Goal: Task Accomplishment & Management: Use online tool/utility

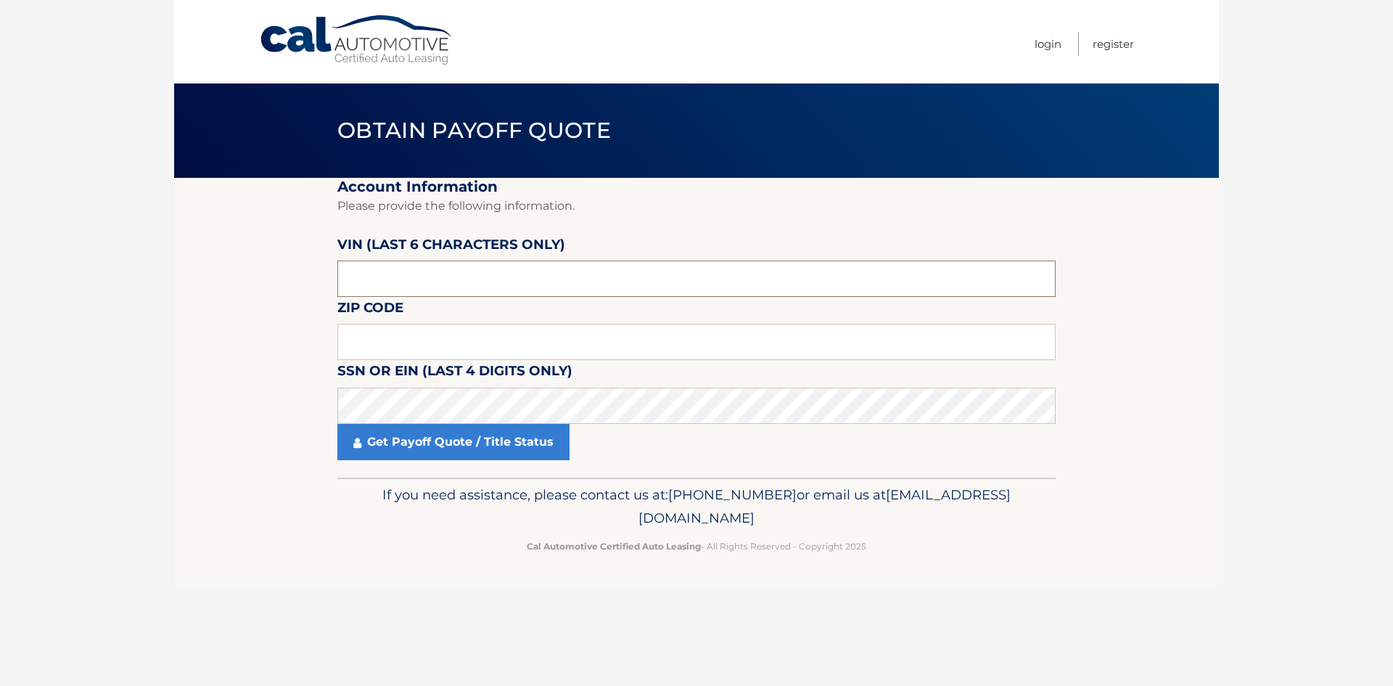
click at [470, 270] on input "text" at bounding box center [696, 279] width 718 height 36
paste input "P88171"
drag, startPoint x: 352, startPoint y: 284, endPoint x: 336, endPoint y: 292, distance: 17.5
click at [348, 288] on input "text" at bounding box center [696, 279] width 718 height 36
type input "88171*"
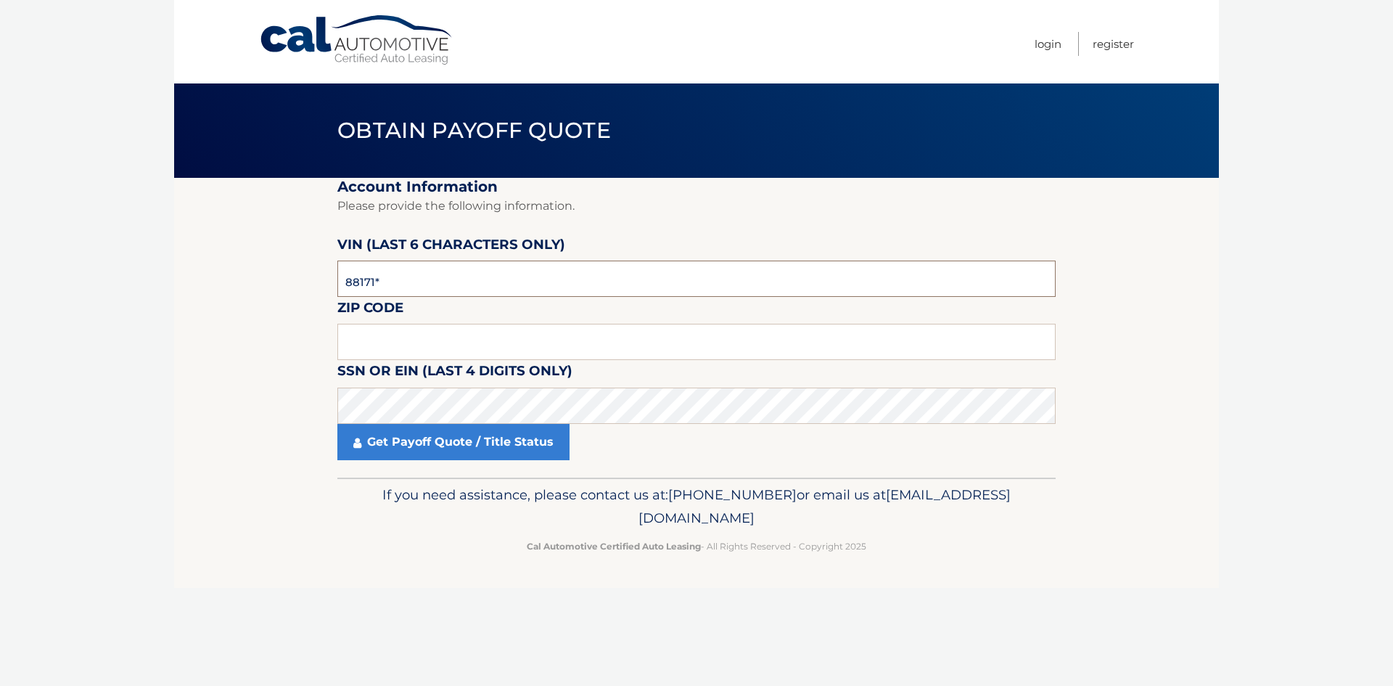
drag, startPoint x: 390, startPoint y: 288, endPoint x: 213, endPoint y: 287, distance: 176.4
click at [218, 287] on section "Account Information Please provide the following information. [PERSON_NAME] (la…" at bounding box center [696, 328] width 1045 height 300
click at [366, 341] on input "text" at bounding box center [696, 342] width 718 height 36
click at [215, 527] on footer "If you need assistance, please contact us at: [PHONE_NUMBER] or email us at [EM…" at bounding box center [696, 533] width 1045 height 110
click at [483, 330] on input "text" at bounding box center [696, 342] width 718 height 36
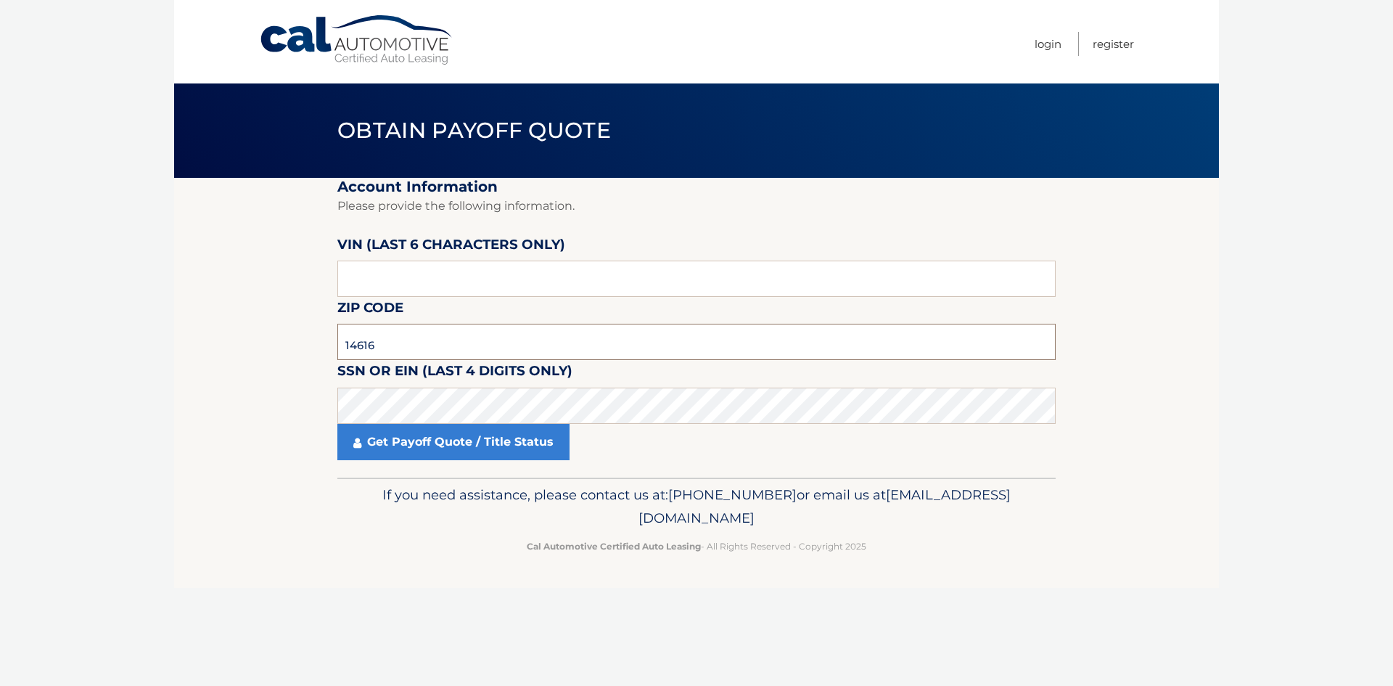
type input "14616"
click button "For Originating Dealer" at bounding box center [0, 0] width 0 height 0
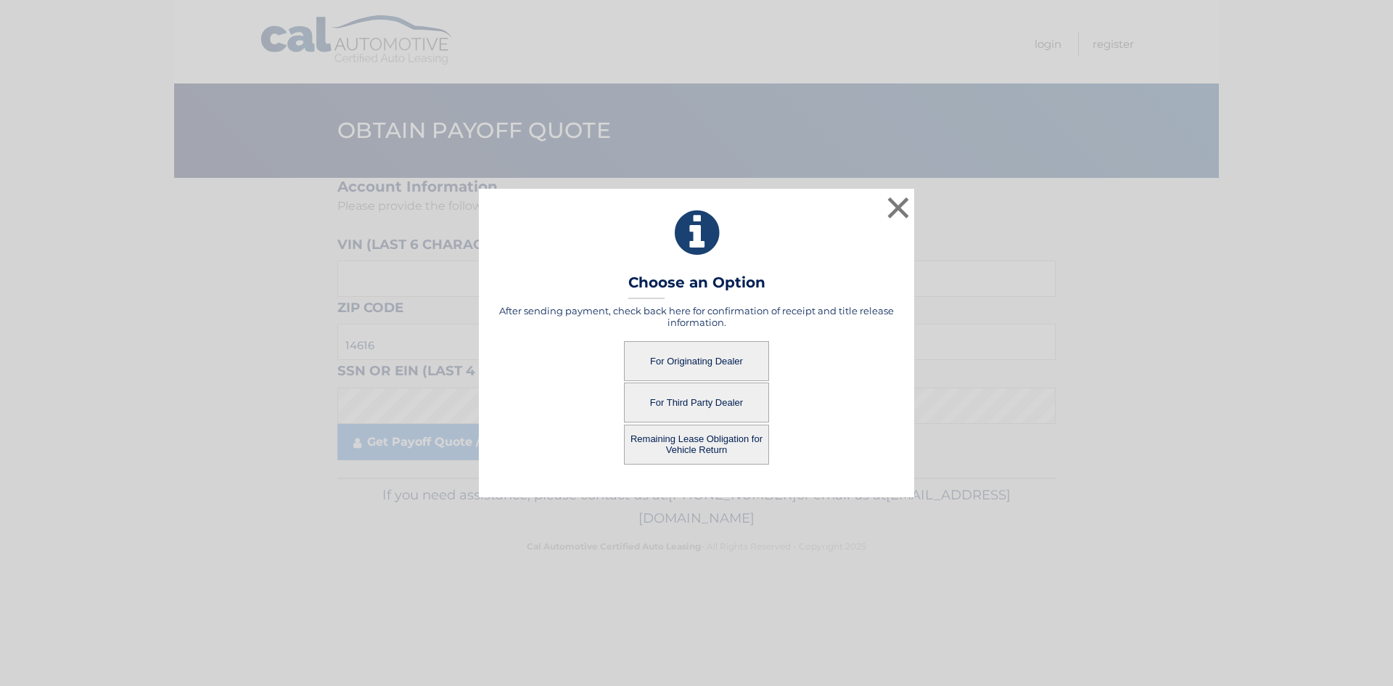
click at [716, 354] on button "For Originating Dealer" at bounding box center [696, 361] width 145 height 40
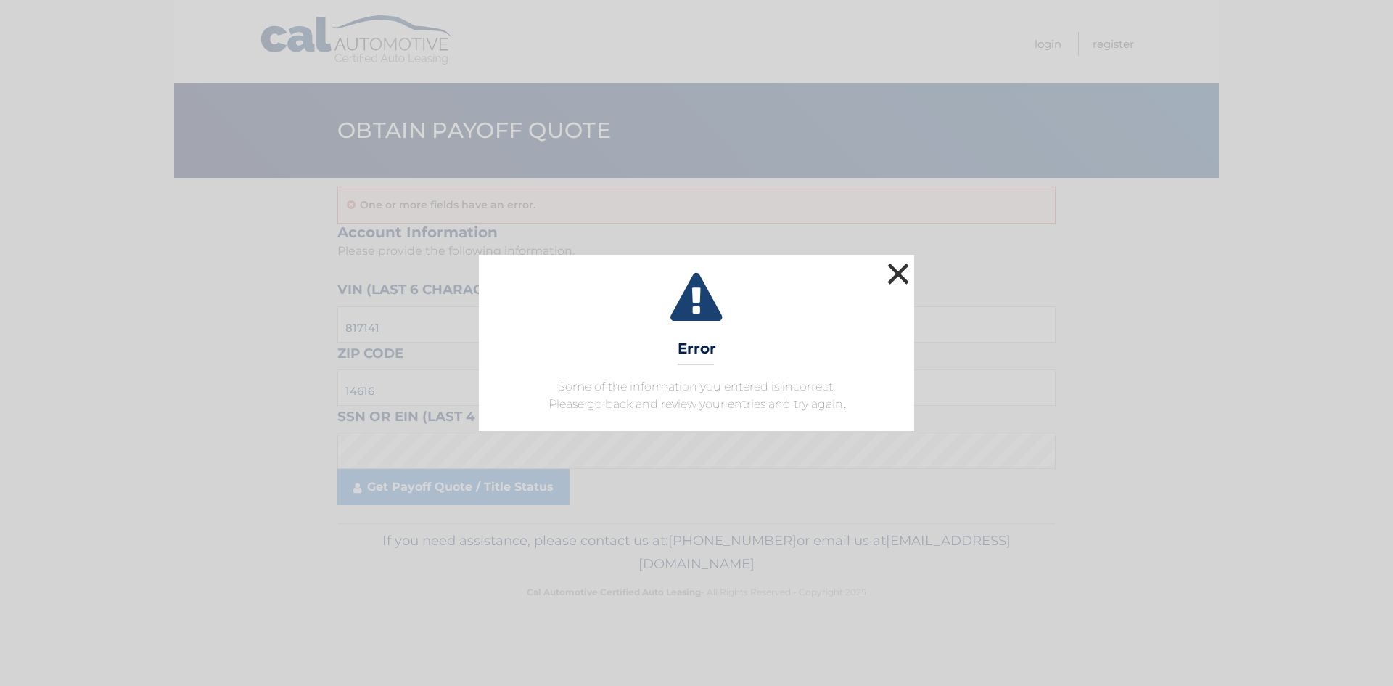
click at [901, 276] on button "×" at bounding box center [898, 273] width 29 height 29
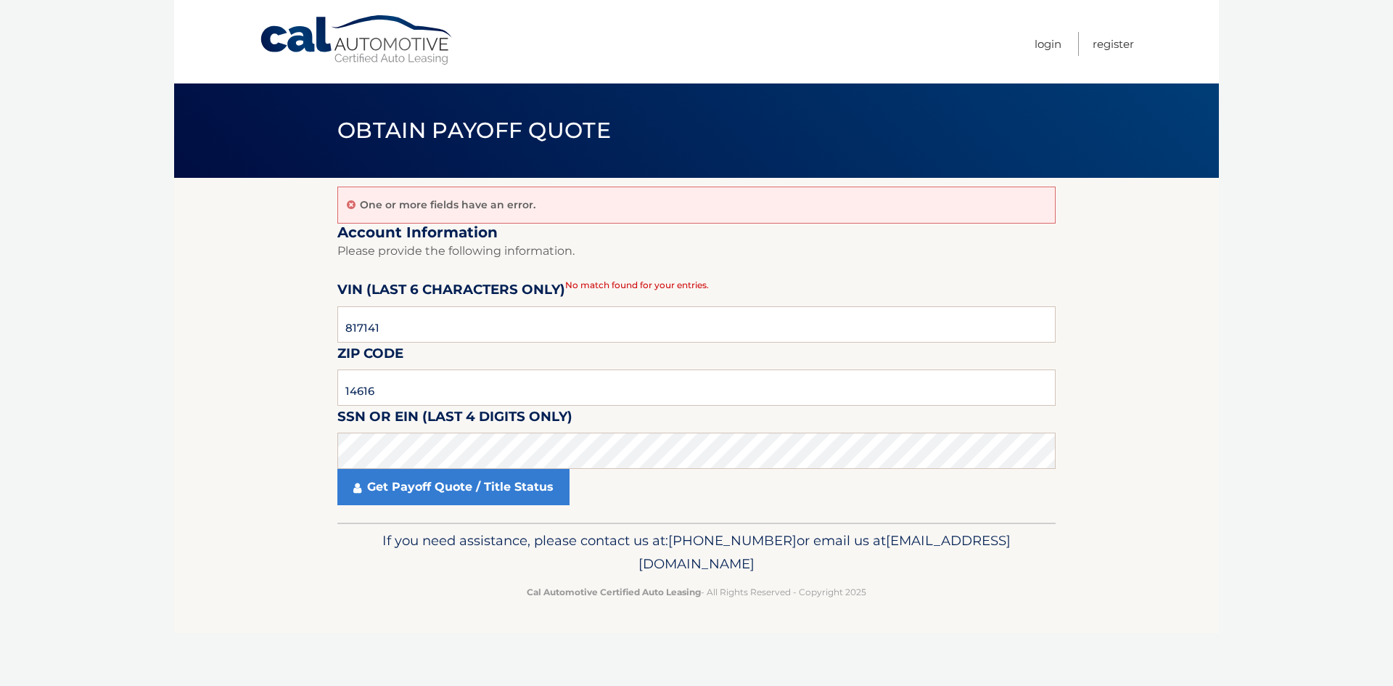
drag, startPoint x: 172, startPoint y: 465, endPoint x: 184, endPoint y: 454, distance: 15.9
click at [172, 465] on body "Cal Automotive Menu Login Register Obtain Payoff Quote" at bounding box center [696, 343] width 1393 height 686
click at [435, 319] on input "817141" at bounding box center [696, 324] width 718 height 36
click at [298, 325] on section "One or more fields have an error. Account Information Please provide the follow…" at bounding box center [696, 350] width 1045 height 345
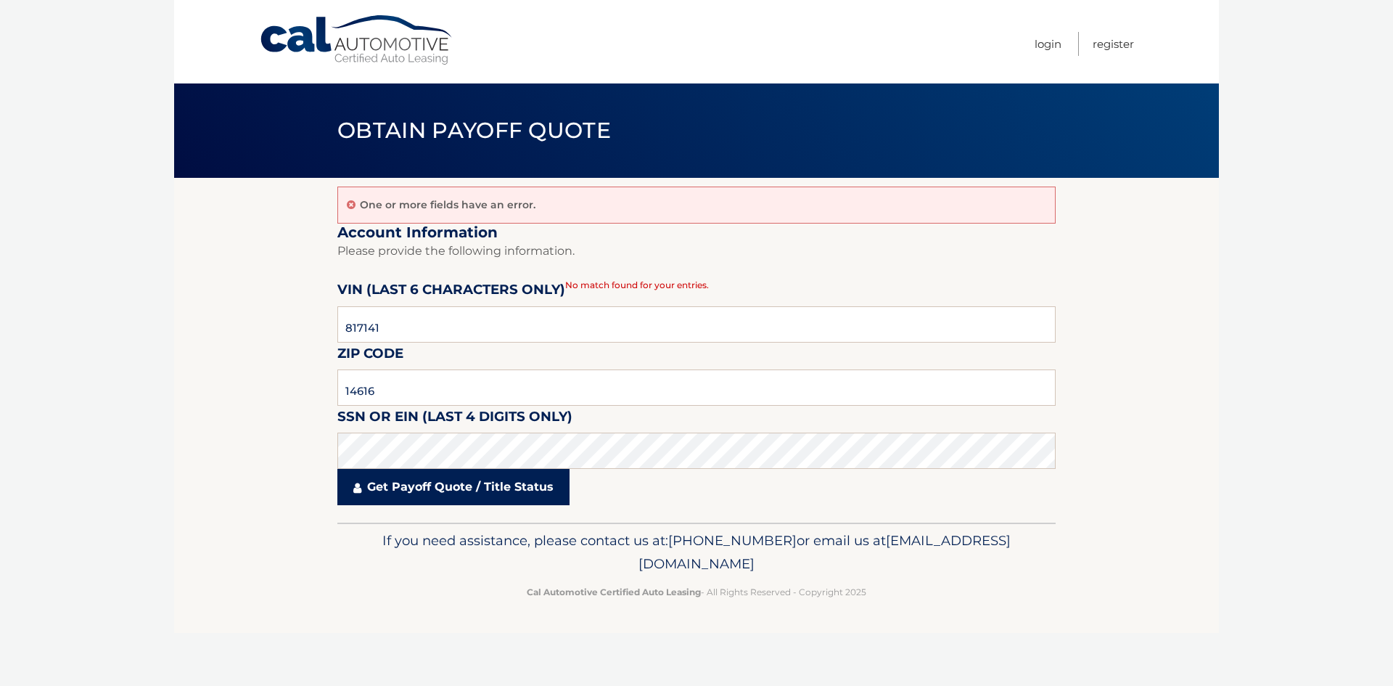
click at [399, 488] on link "Get Payoff Quote / Title Status" at bounding box center [453, 487] width 232 height 36
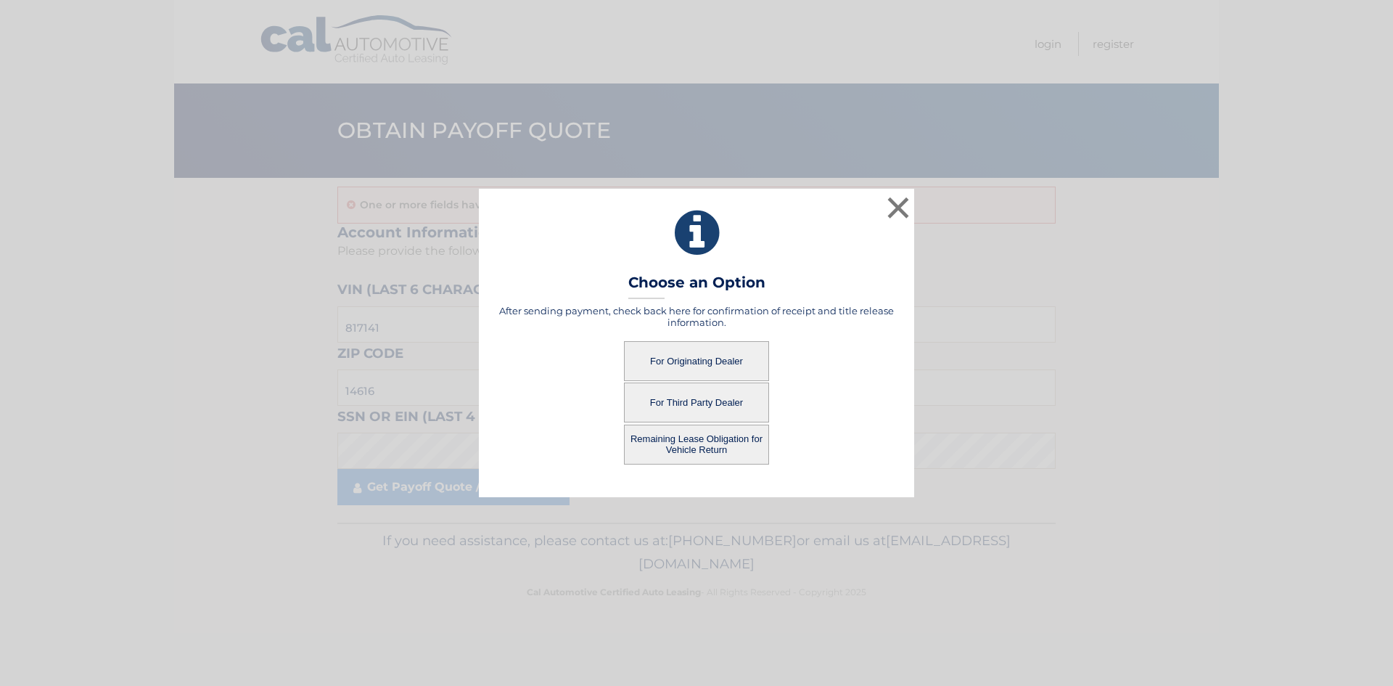
click at [705, 357] on button "For Originating Dealer" at bounding box center [696, 361] width 145 height 40
click at [659, 356] on button "For Originating Dealer" at bounding box center [696, 361] width 145 height 40
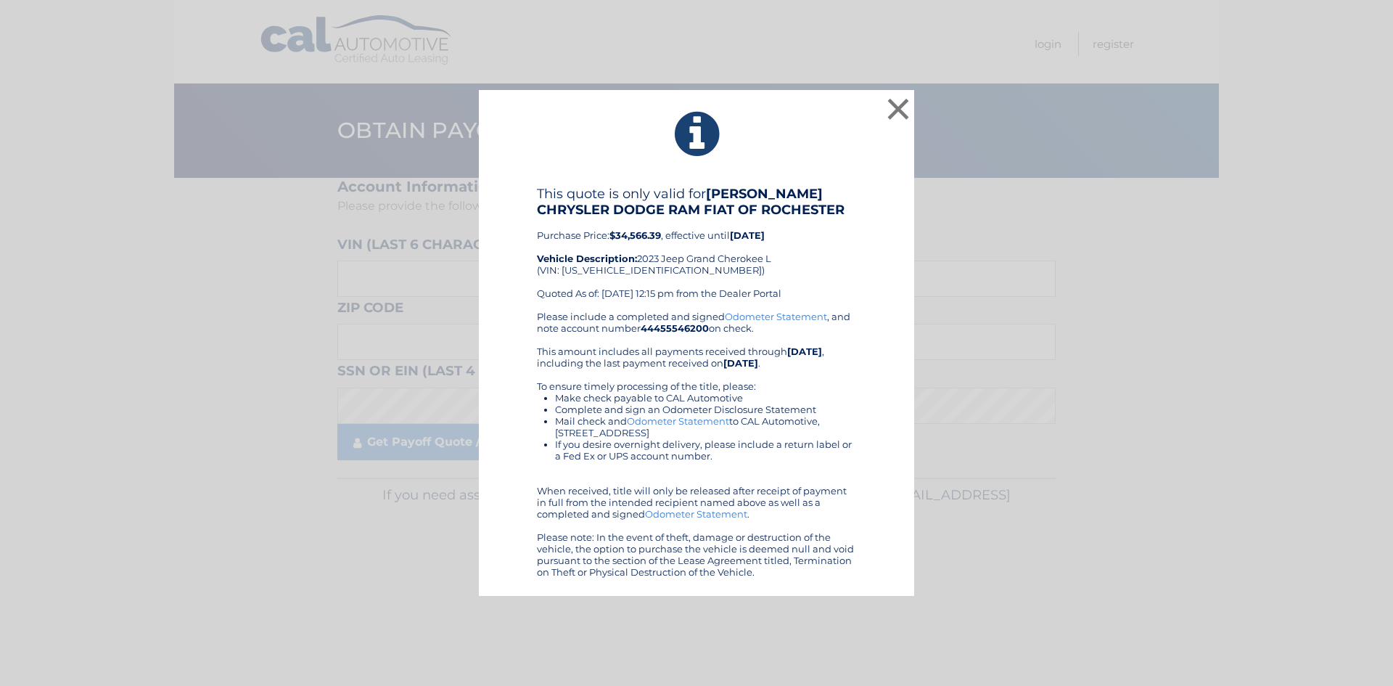
click at [684, 380] on div "Please include a completed and signed Odometer Statement , and note account num…" at bounding box center [696, 444] width 319 height 267
drag, startPoint x: 612, startPoint y: 297, endPoint x: 637, endPoint y: 300, distance: 25.6
click at [637, 300] on div "This quote is only valid for WEST HERR CHRYSLER DODGE RAM FIAT OF ROCHESTER Pur…" at bounding box center [696, 248] width 319 height 125
click at [742, 308] on div "This quote is only valid for WEST HERR CHRYSLER DODGE RAM FIAT OF ROCHESTER Pur…" at bounding box center [696, 248] width 319 height 125
click at [751, 322] on div "Please include a completed and signed Odometer Statement , and note account num…" at bounding box center [696, 444] width 319 height 267
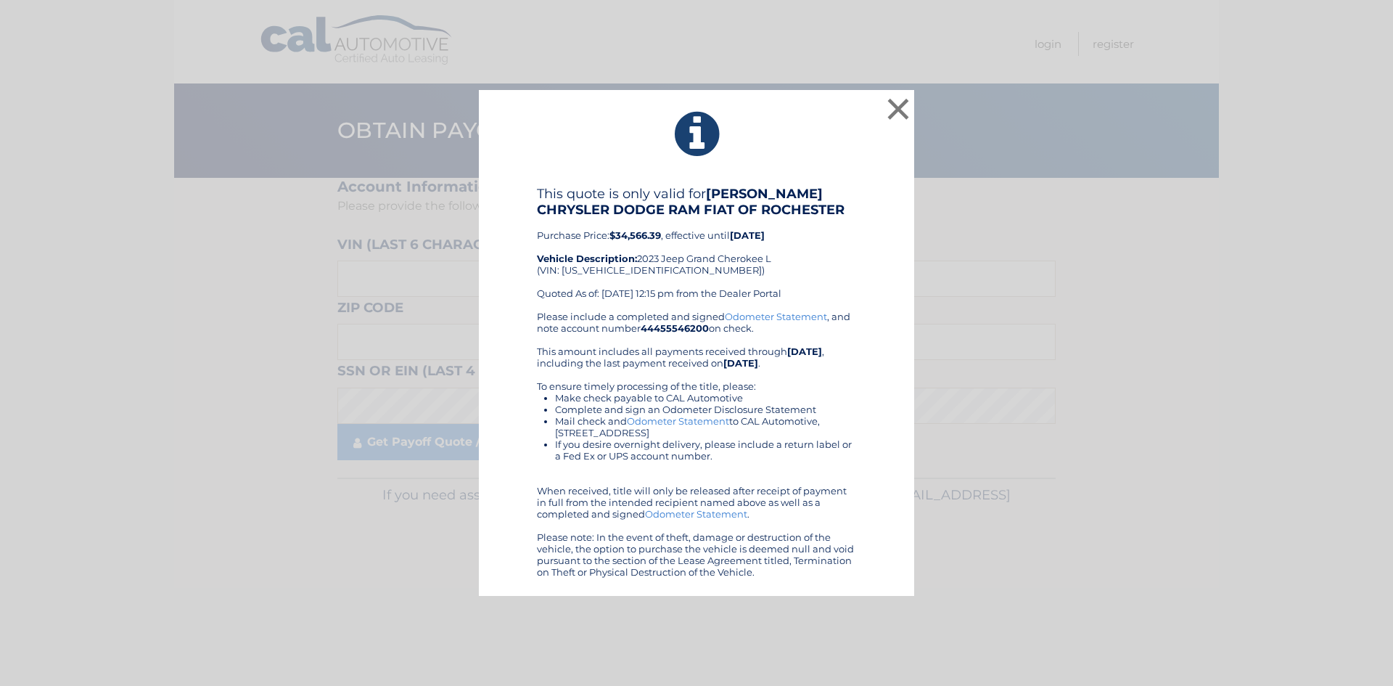
click at [755, 329] on div "Please include a completed and signed Odometer Statement , and note account num…" at bounding box center [696, 444] width 319 height 267
click at [811, 203] on b "WEST HERR CHRYSLER DODGE RAM FIAT OF ROCHESTER" at bounding box center [691, 202] width 308 height 32
